Goal: Task Accomplishment & Management: Use online tool/utility

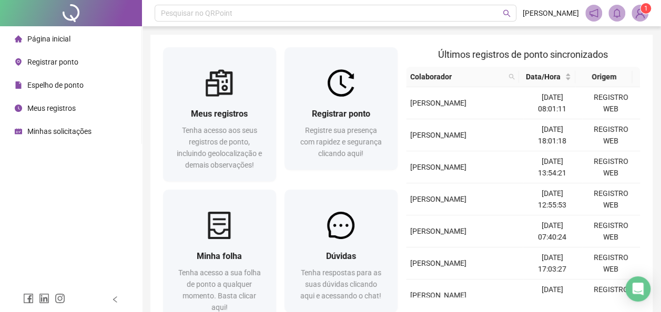
click at [66, 63] on span "Registrar ponto" at bounding box center [52, 62] width 51 height 8
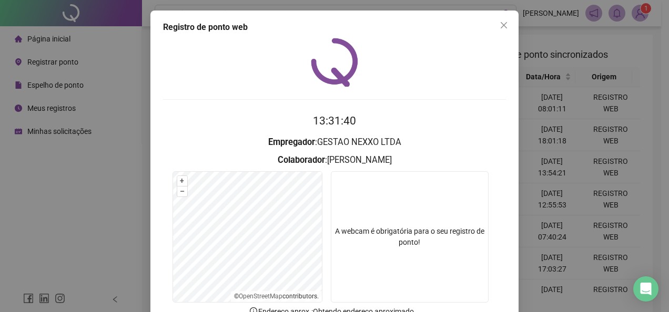
click at [500, 23] on icon "close" at bounding box center [503, 25] width 8 height 8
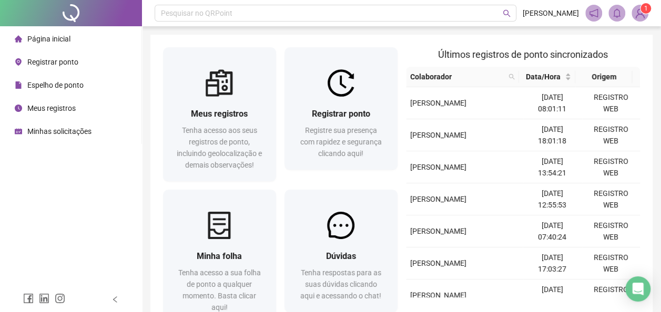
drag, startPoint x: 58, startPoint y: 103, endPoint x: 155, endPoint y: 102, distance: 96.7
click at [58, 104] on span "Meus registros" at bounding box center [51, 108] width 48 height 8
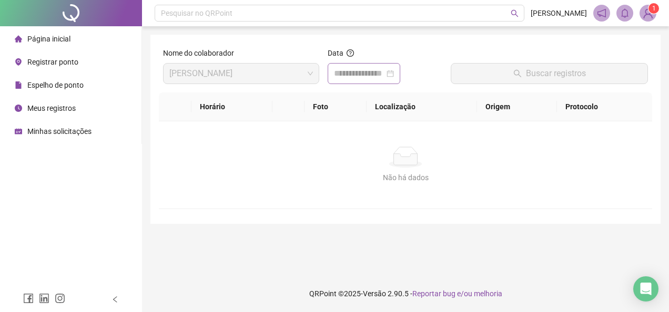
click at [394, 79] on div at bounding box center [364, 73] width 60 height 13
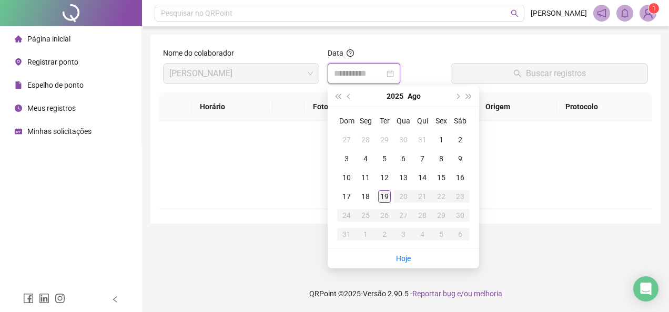
type input "**********"
drag, startPoint x: 386, startPoint y: 196, endPoint x: 388, endPoint y: 182, distance: 13.9
click at [385, 196] on div "19" at bounding box center [384, 196] width 13 height 13
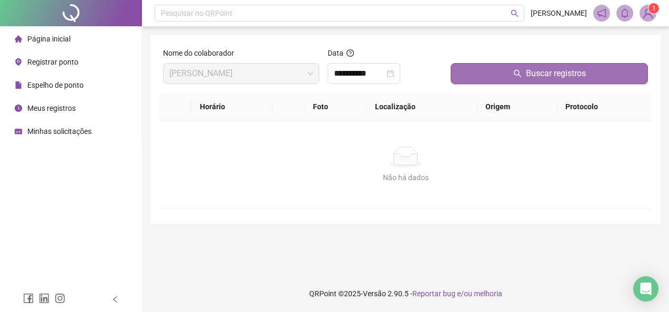
click at [460, 77] on button "Buscar registros" at bounding box center [548, 73] width 197 height 21
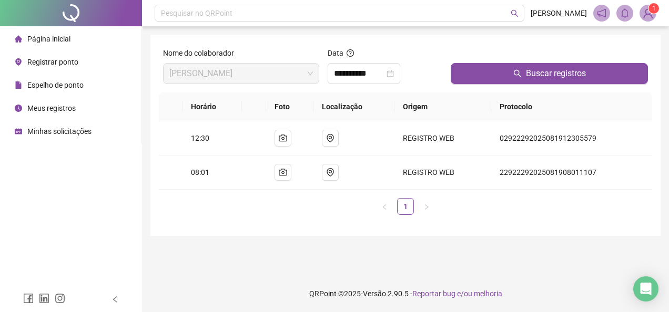
click at [69, 58] on span "Registrar ponto" at bounding box center [52, 62] width 51 height 8
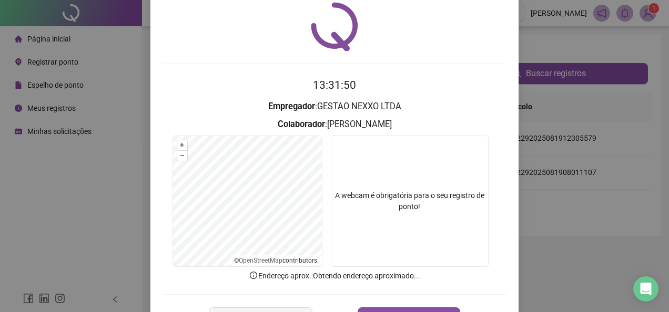
scroll to position [74, 0]
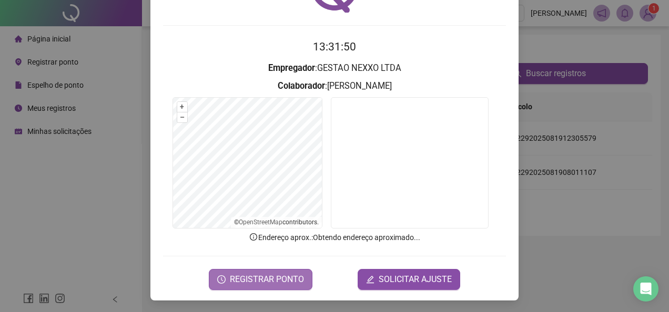
click at [286, 273] on span "REGISTRAR PONTO" at bounding box center [267, 279] width 74 height 13
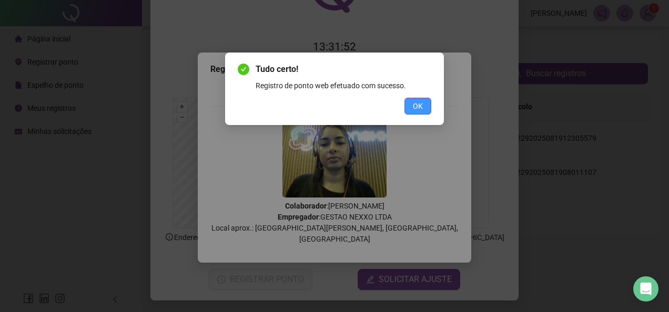
click at [411, 108] on button "OK" at bounding box center [417, 106] width 27 height 17
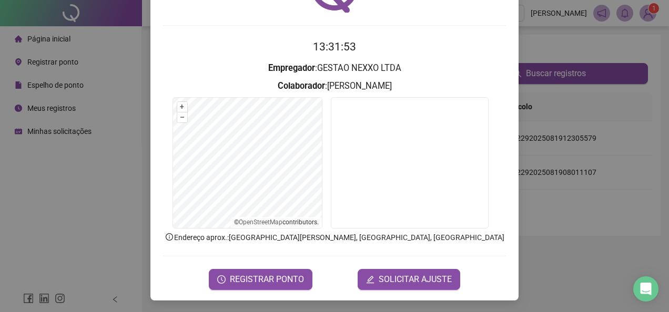
scroll to position [0, 0]
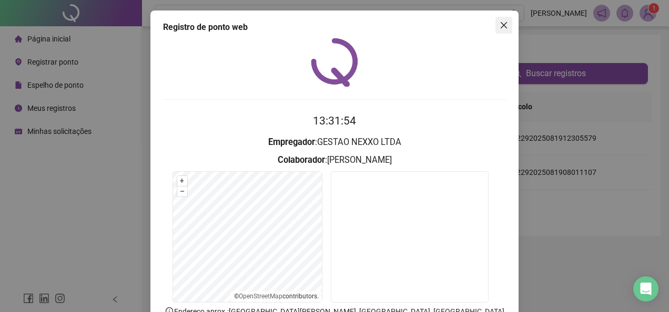
click at [499, 27] on icon "close" at bounding box center [503, 25] width 8 height 8
